Goal: Navigation & Orientation: Find specific page/section

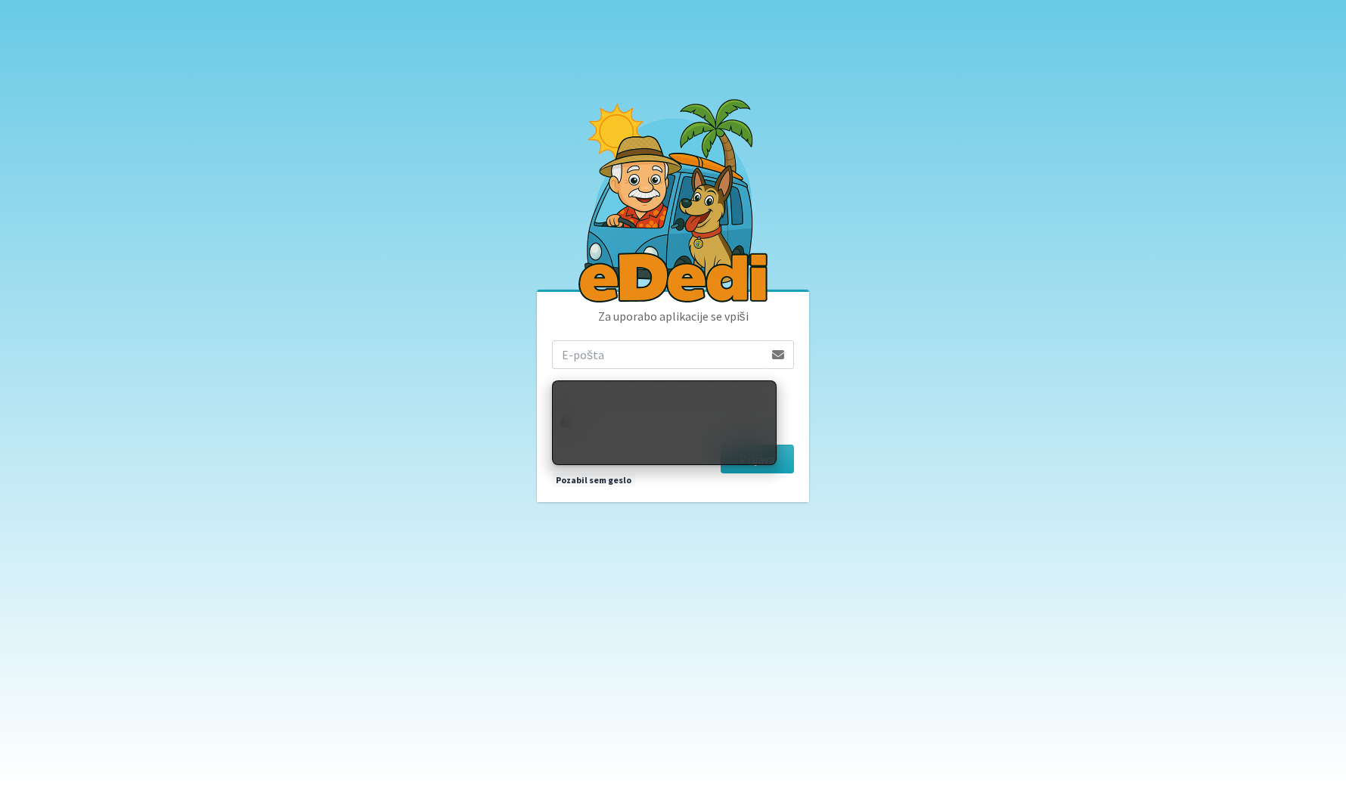
type input "ziga.dobnikar@protonmail.com"
click at [1025, 377] on body "Za uporabo aplikacije se vpiši ziga.dobnikar@protonmail.com Prijava Pozabil sem…" at bounding box center [673, 394] width 1346 height 788
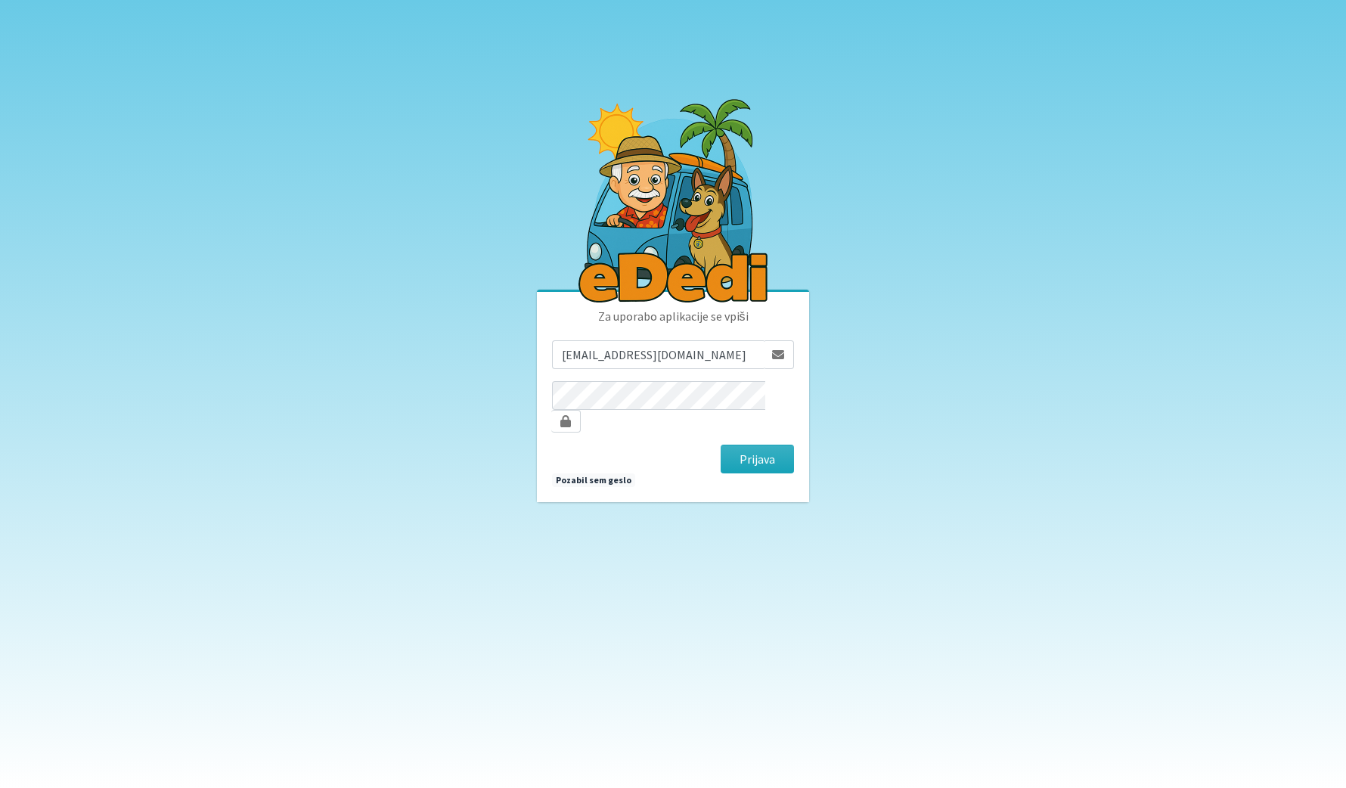
click at [725, 472] on div "Za uporabo aplikacije se vpiši ziga.dobnikar@protonmail.com Prijava Pozabil sem…" at bounding box center [673, 397] width 272 height 210
click at [761, 461] on button "Prijava" at bounding box center [757, 459] width 73 height 29
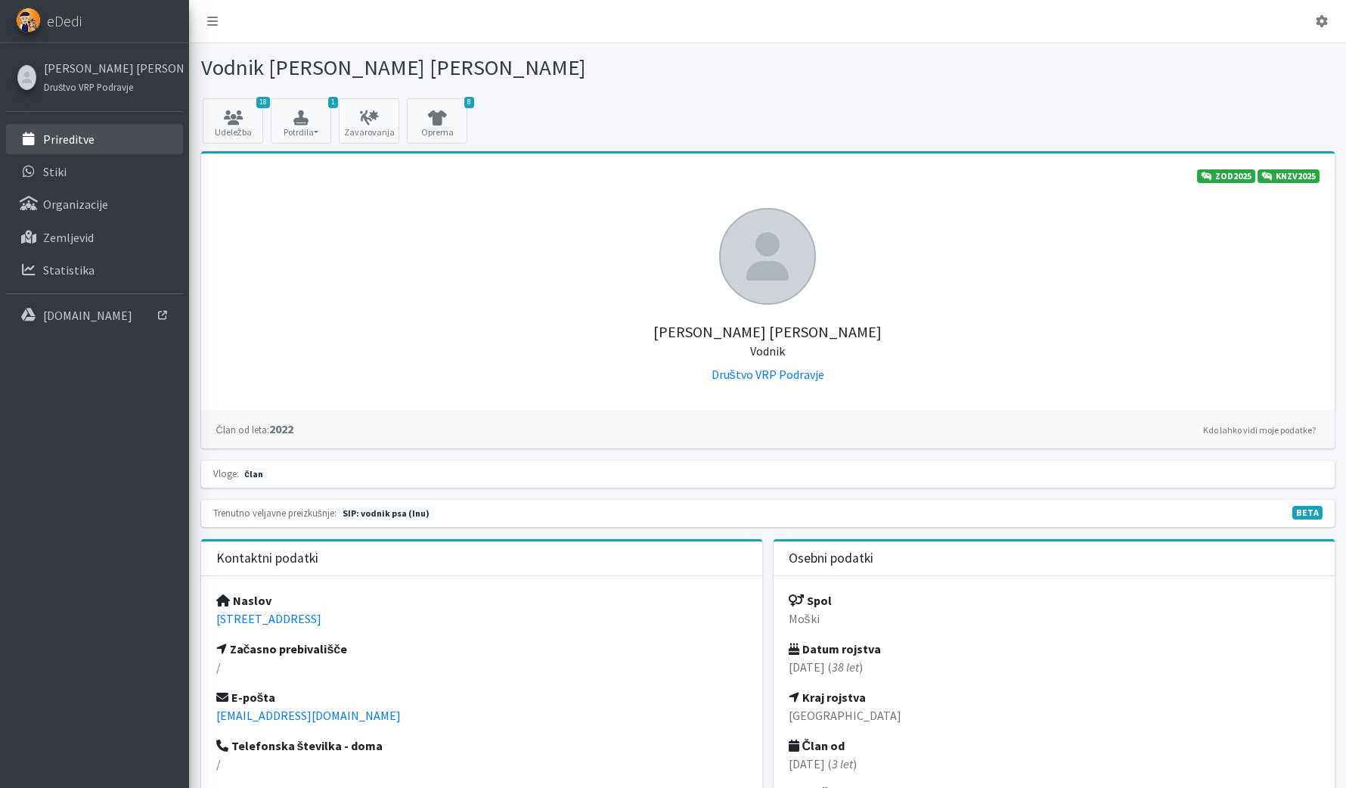
click at [57, 136] on p "Prireditve" at bounding box center [68, 139] width 51 height 15
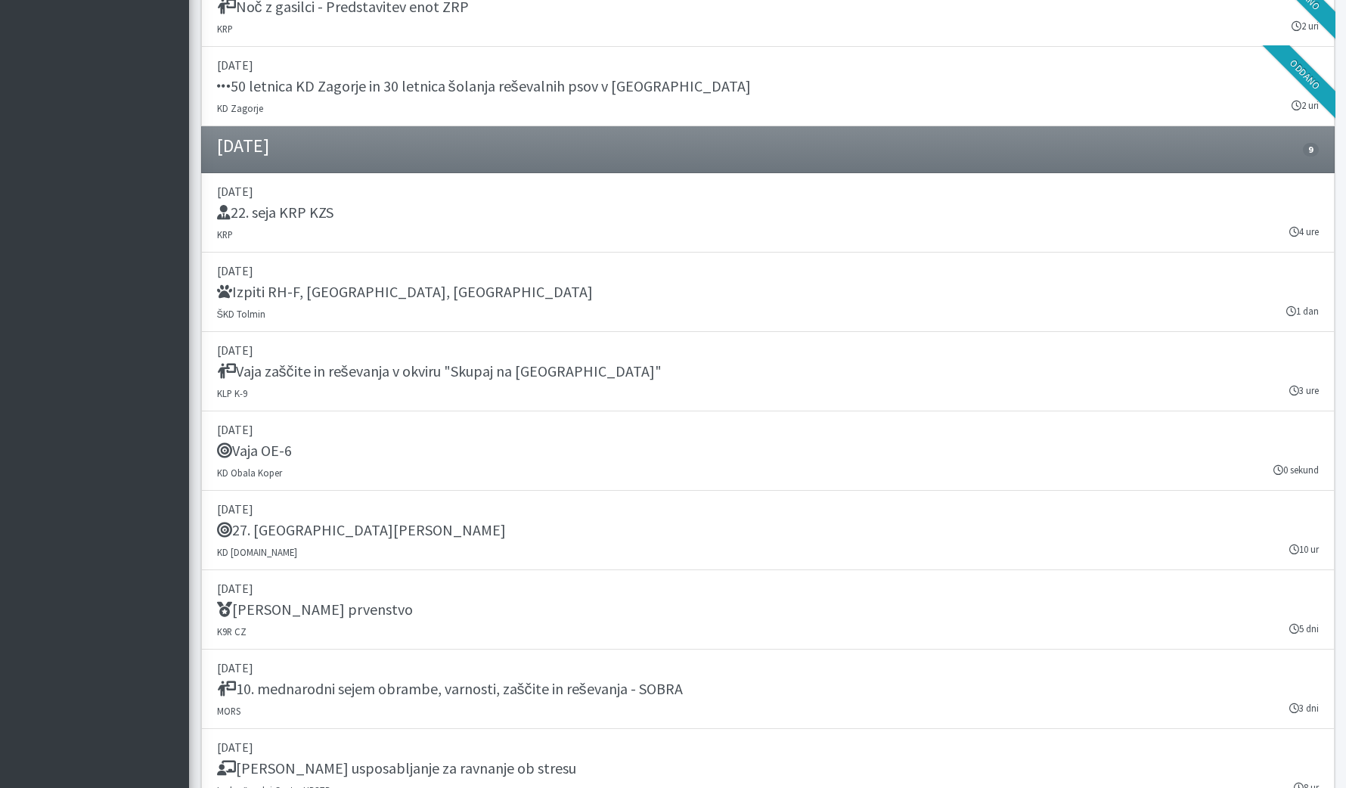
scroll to position [2398, 0]
